Goal: Task Accomplishment & Management: Use online tool/utility

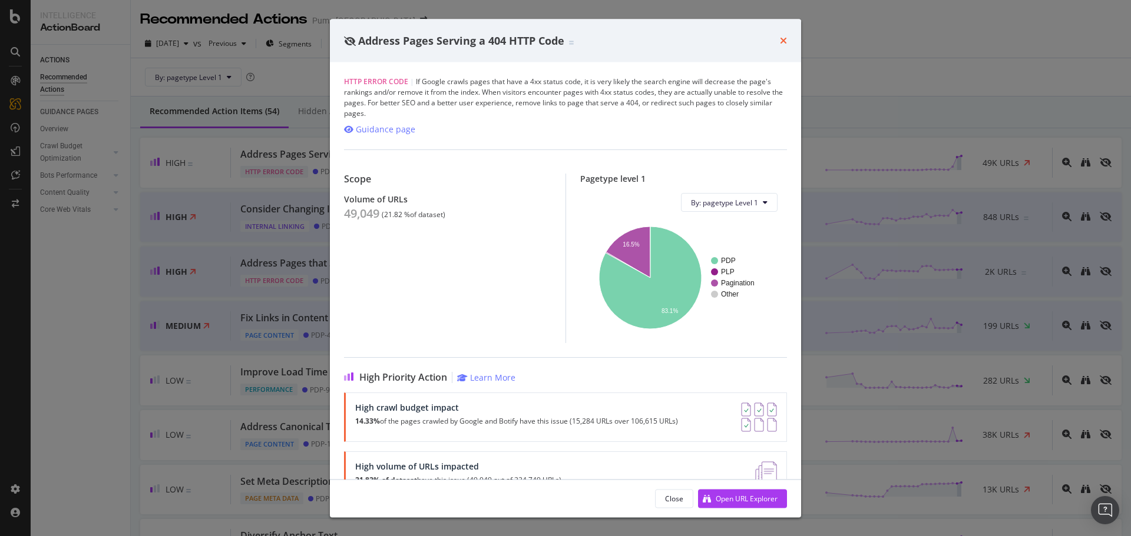
scroll to position [59, 0]
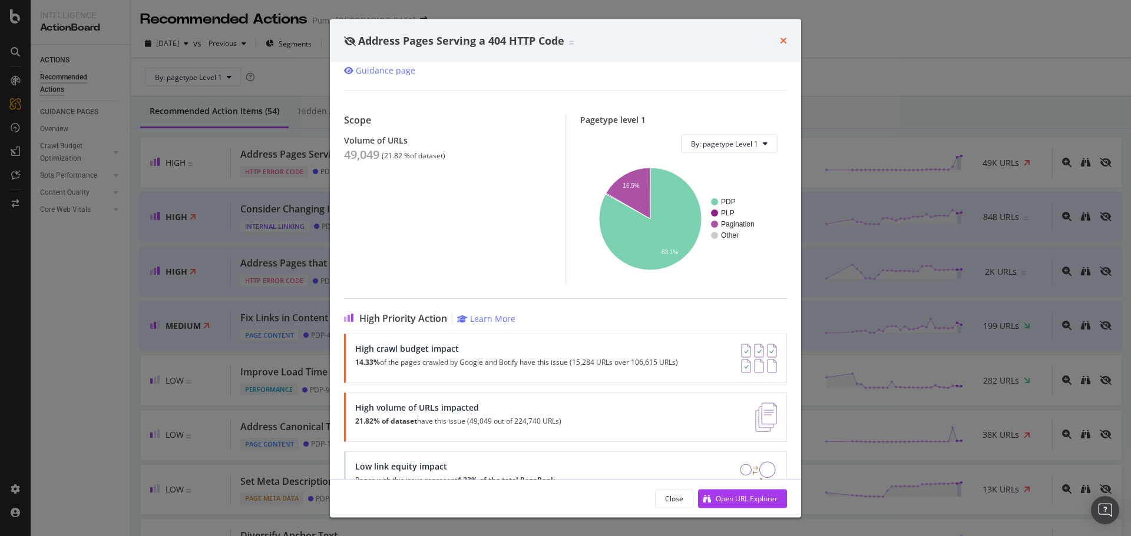
click at [784, 36] on icon "times" at bounding box center [783, 40] width 7 height 9
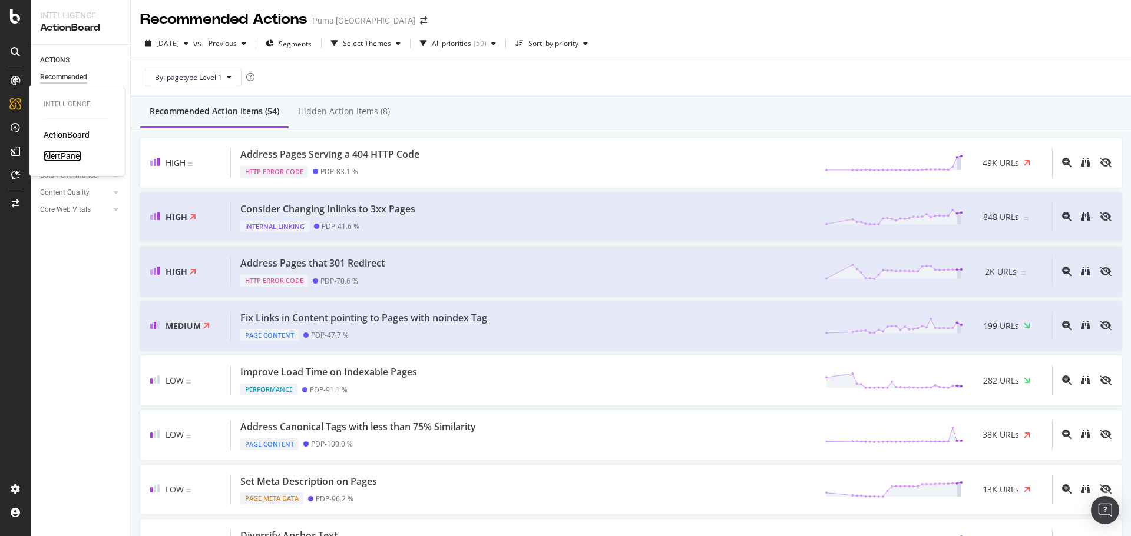
click at [64, 152] on div "AlertPanel" at bounding box center [63, 156] width 38 height 12
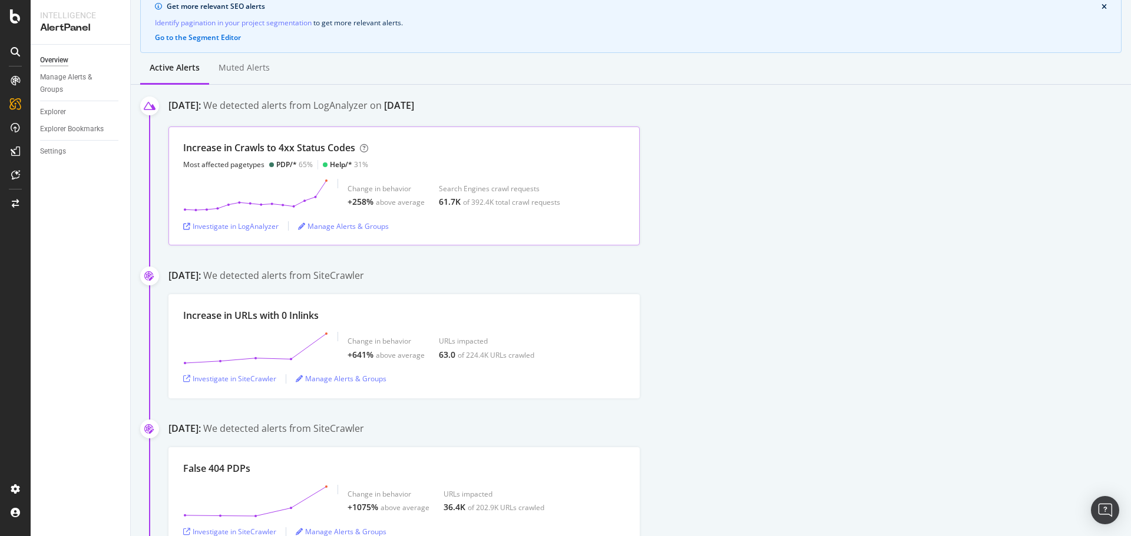
scroll to position [118, 0]
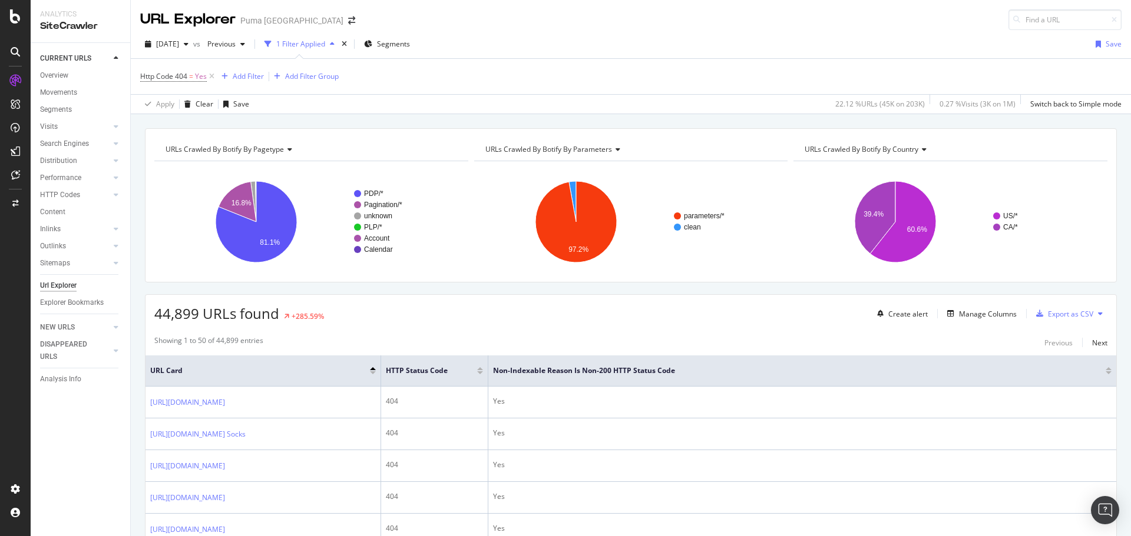
scroll to position [1943, 0]
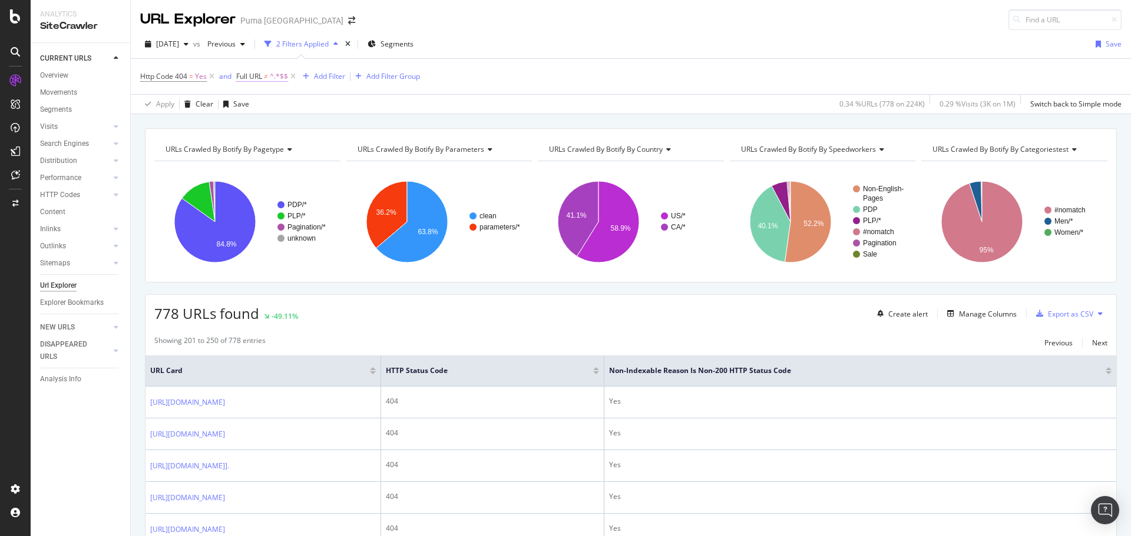
click at [246, 76] on span "Full URL" at bounding box center [249, 76] width 26 height 10
click at [289, 107] on span "Doesn't end with" at bounding box center [274, 104] width 55 height 10
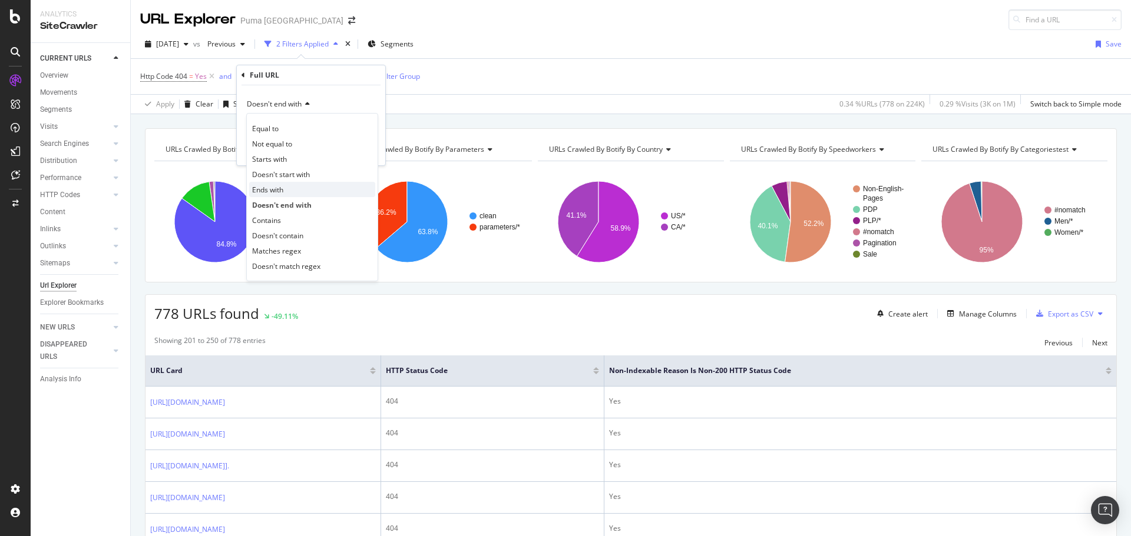
click at [294, 192] on div "Ends with" at bounding box center [312, 189] width 126 height 15
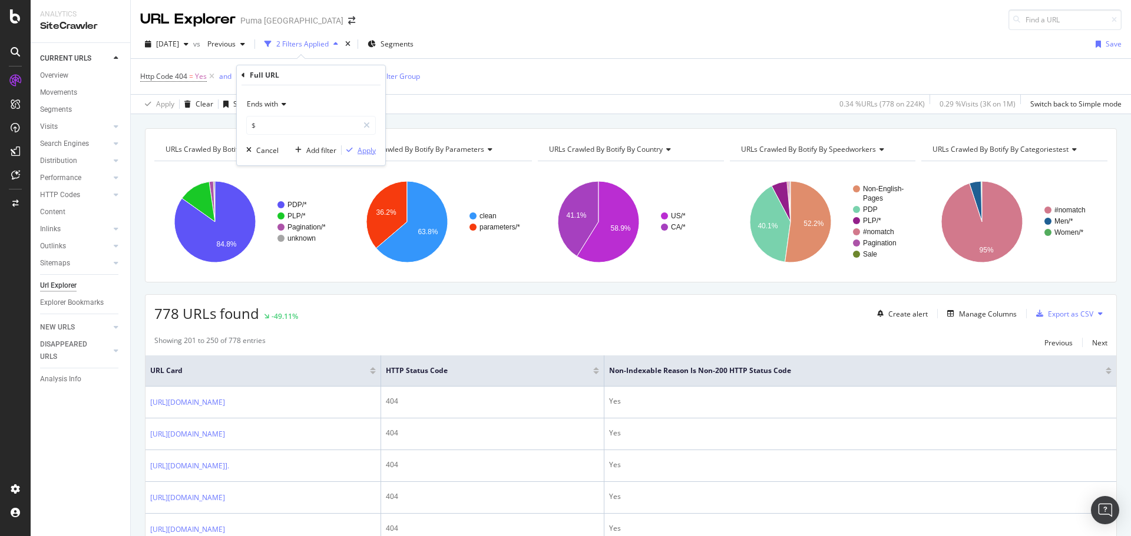
click at [366, 153] on div "Apply" at bounding box center [366, 150] width 18 height 10
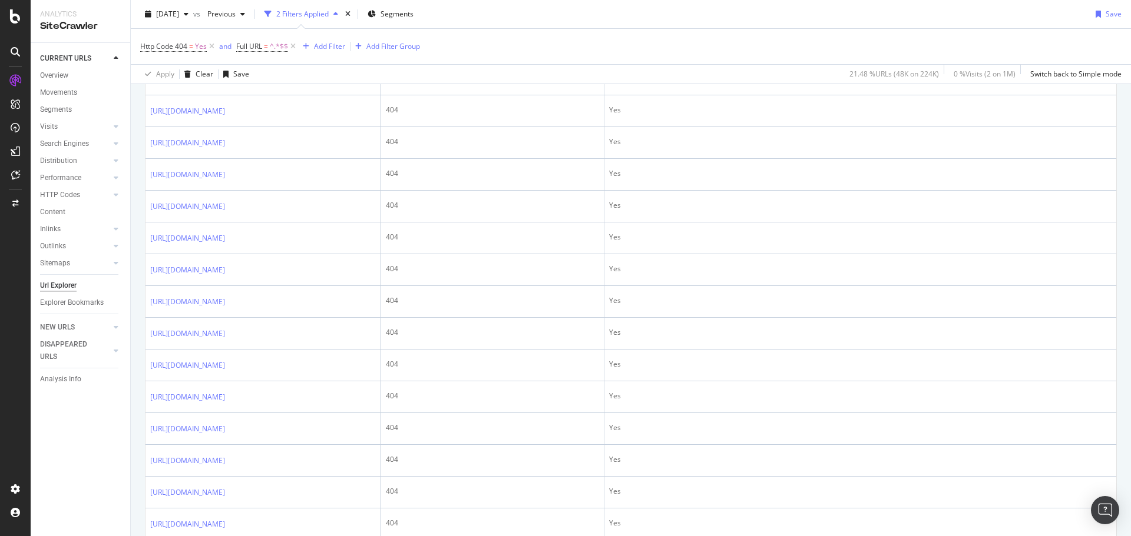
scroll to position [1119, 0]
